Goal: Information Seeking & Learning: Learn about a topic

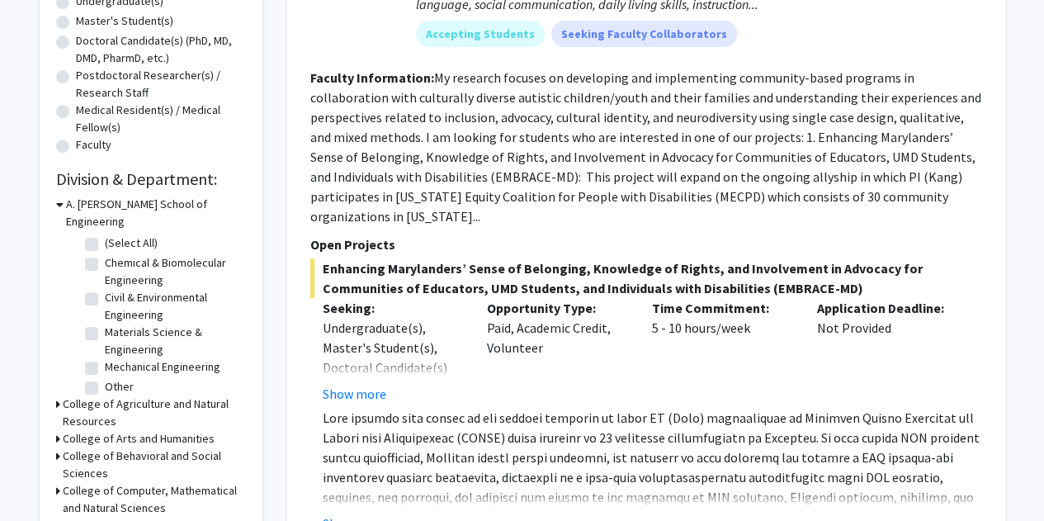
scroll to position [495, 0]
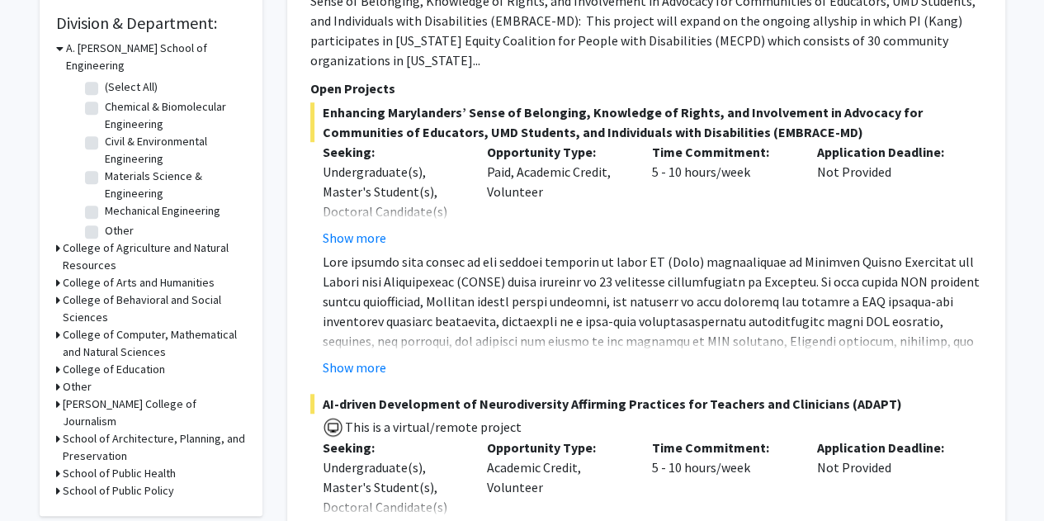
click at [114, 239] on h3 "College of Agriculture and Natural Resources" at bounding box center [154, 256] width 183 height 35
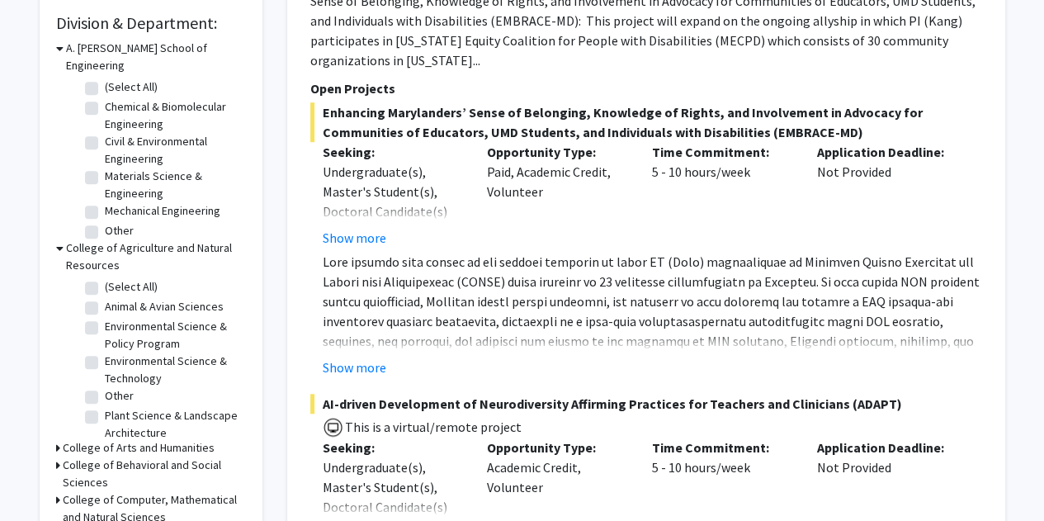
click at [105, 352] on label "Environmental Science & Technology" at bounding box center [173, 369] width 137 height 35
click at [105, 352] on input "Environmental Science & Technology" at bounding box center [110, 357] width 11 height 11
checkbox input "true"
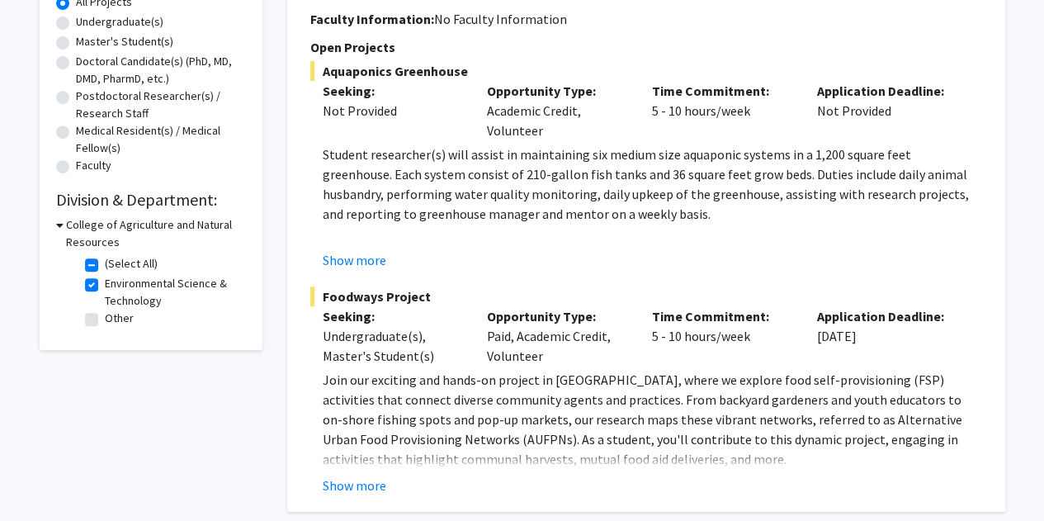
scroll to position [330, 0]
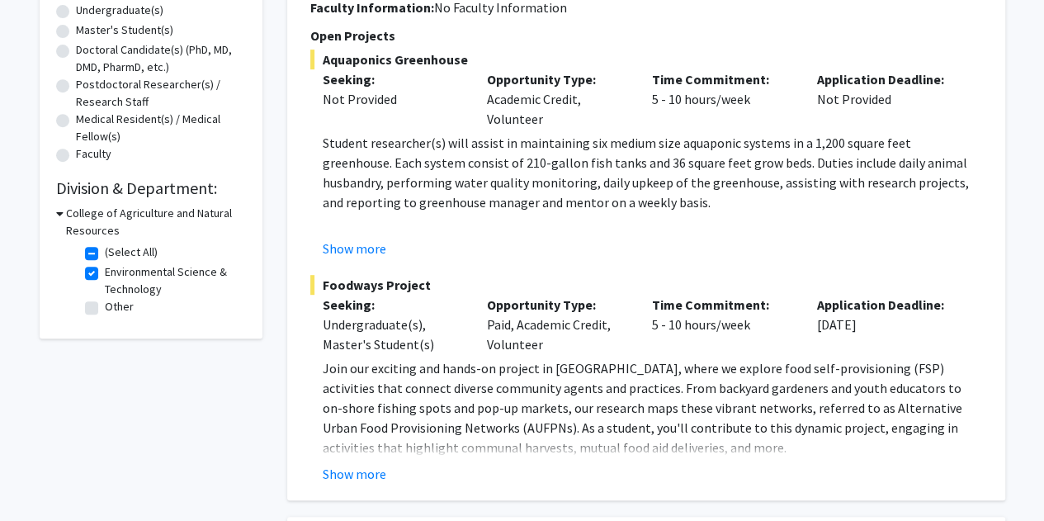
click at [105, 305] on label "Other" at bounding box center [119, 306] width 29 height 17
click at [105, 305] on input "Other" at bounding box center [110, 303] width 11 height 11
checkbox input "true"
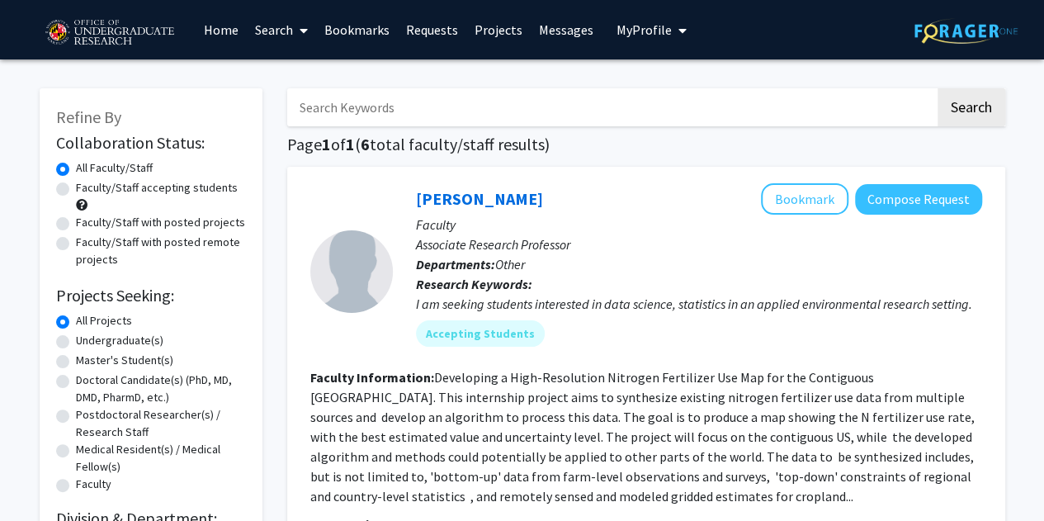
scroll to position [412, 0]
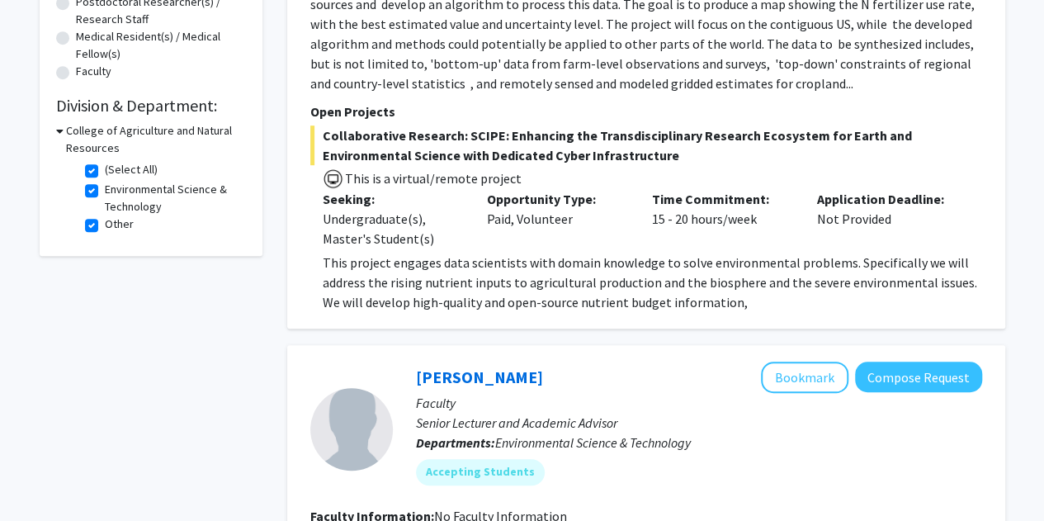
click at [105, 222] on label "Other" at bounding box center [119, 223] width 29 height 17
click at [105, 222] on input "Other" at bounding box center [110, 220] width 11 height 11
checkbox input "false"
checkbox input "true"
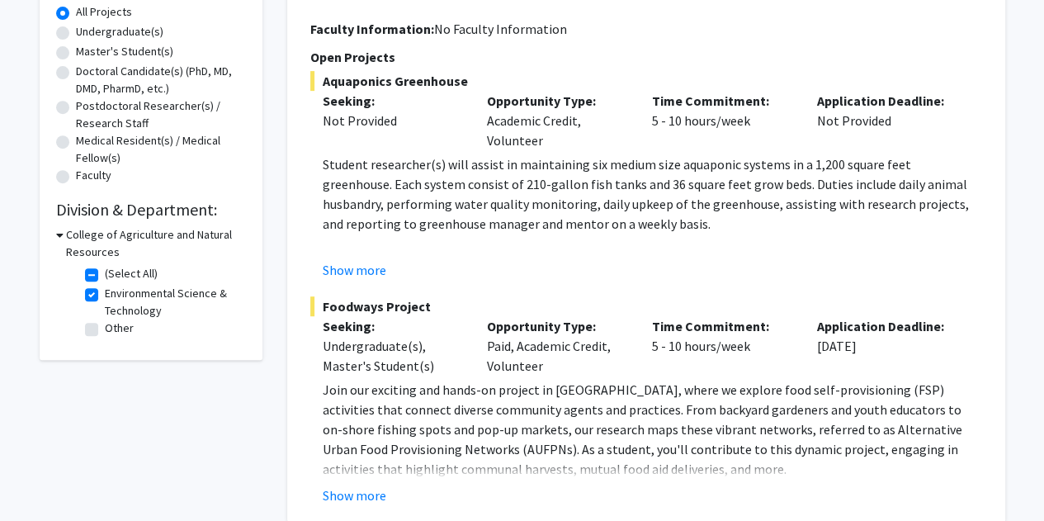
scroll to position [495, 0]
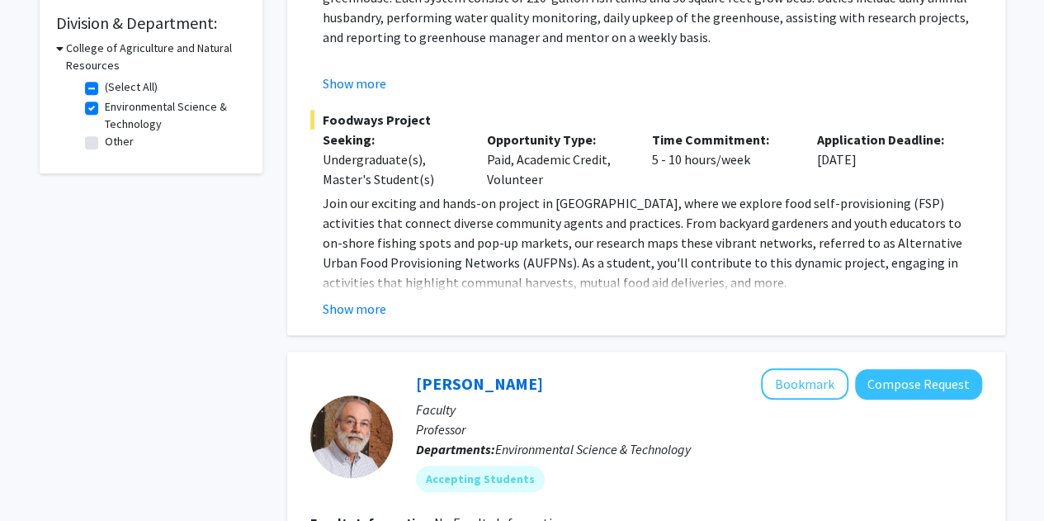
click at [105, 84] on label "(Select All)" at bounding box center [131, 86] width 53 height 17
click at [105, 84] on input "(Select All)" at bounding box center [110, 83] width 11 height 11
checkbox input "false"
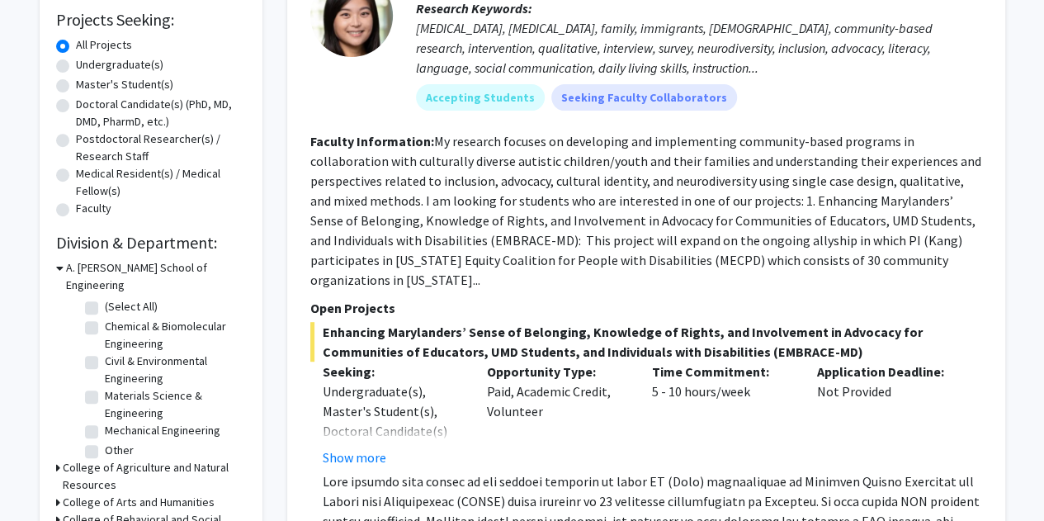
scroll to position [495, 0]
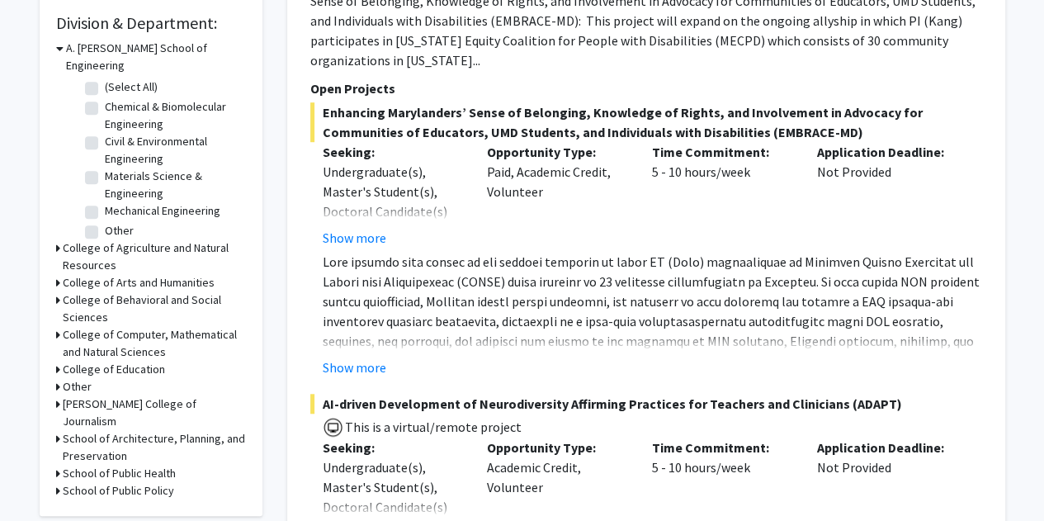
click at [127, 239] on h3 "College of Agriculture and Natural Resources" at bounding box center [154, 256] width 183 height 35
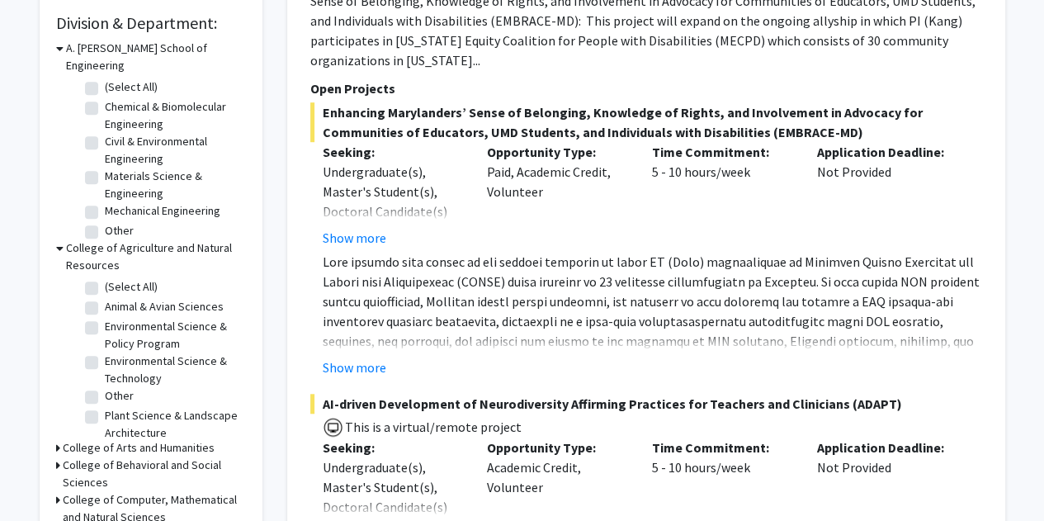
click at [105, 278] on label "(Select All)" at bounding box center [131, 286] width 53 height 17
click at [105, 278] on input "(Select All)" at bounding box center [110, 283] width 11 height 11
checkbox input "true"
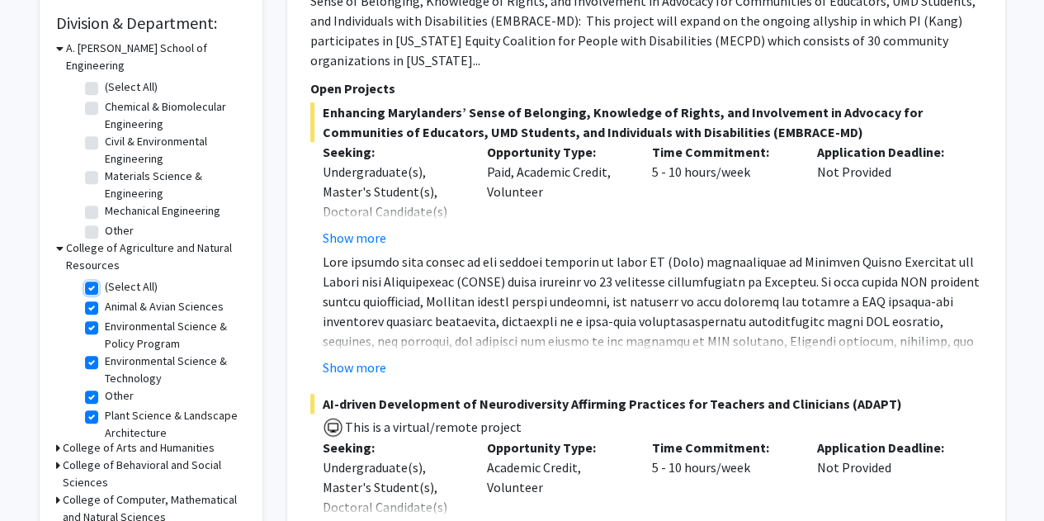
checkbox input "true"
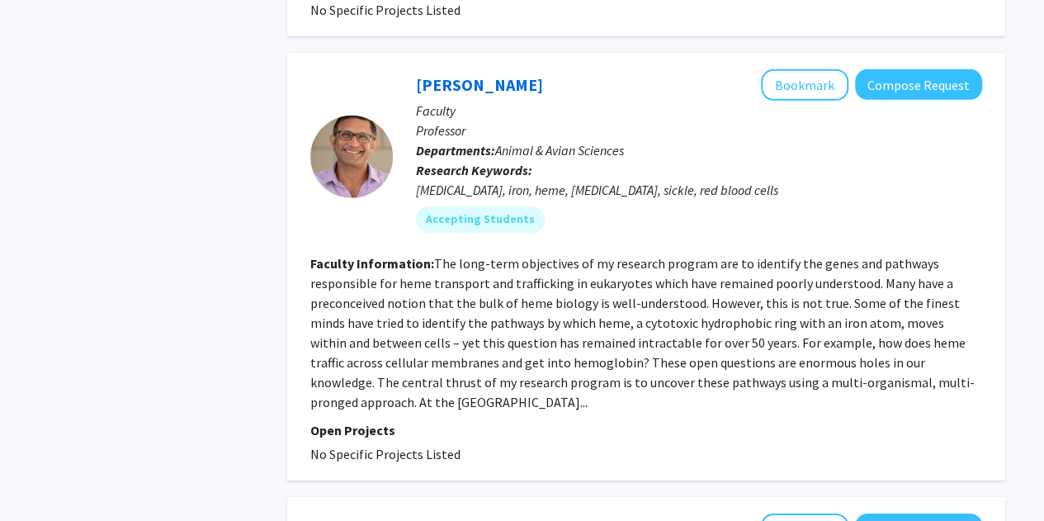
scroll to position [2475, 0]
